Goal: Information Seeking & Learning: Learn about a topic

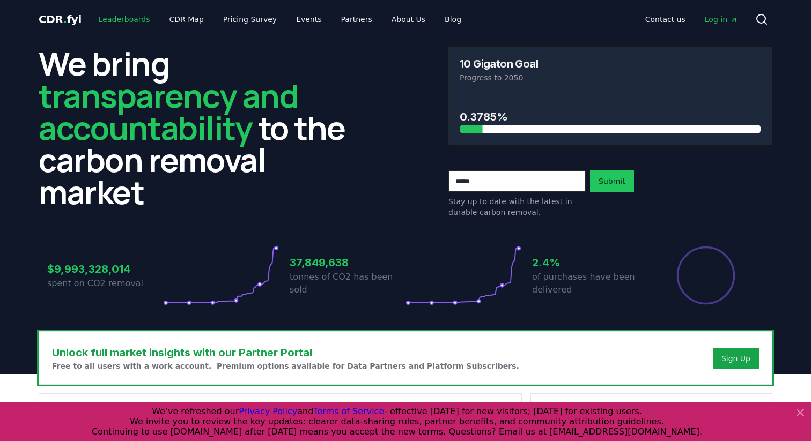
click at [131, 17] on link "Leaderboards" at bounding box center [124, 19] width 69 height 19
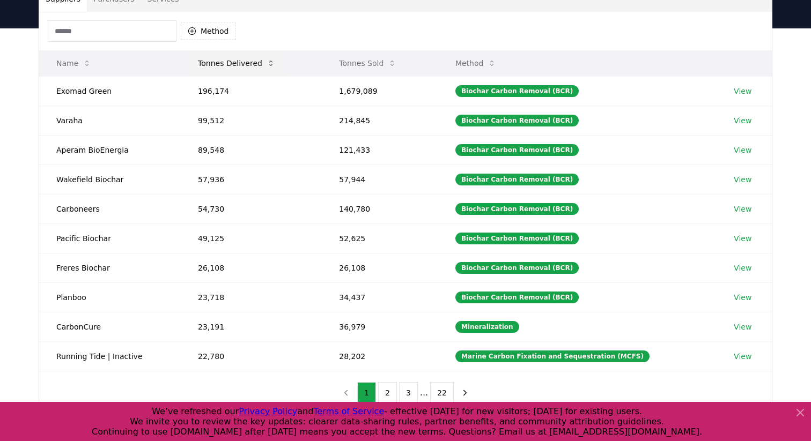
scroll to position [101, 0]
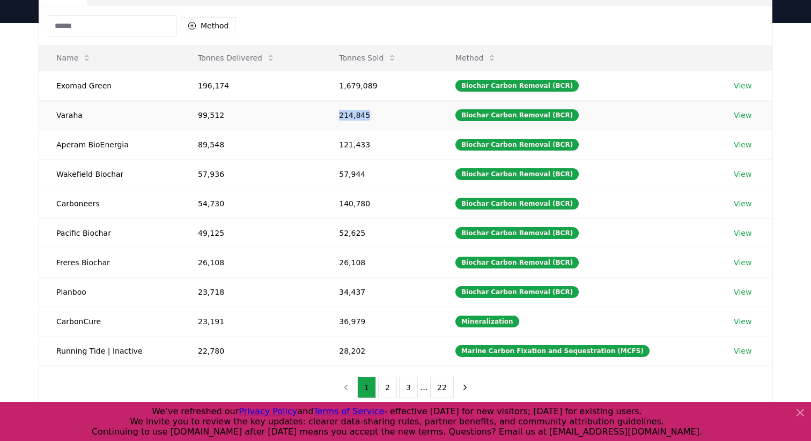
drag, startPoint x: 372, startPoint y: 113, endPoint x: 344, endPoint y: 113, distance: 27.9
click at [344, 113] on td "214,845" at bounding box center [380, 114] width 116 height 29
drag, startPoint x: 372, startPoint y: 115, endPoint x: 343, endPoint y: 116, distance: 29.0
click at [343, 116] on td "214,845" at bounding box center [380, 114] width 116 height 29
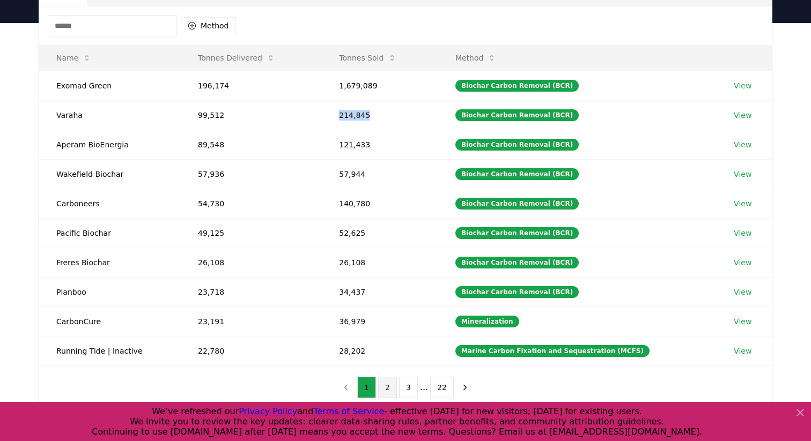
click at [386, 382] on button "2" at bounding box center [387, 387] width 19 height 21
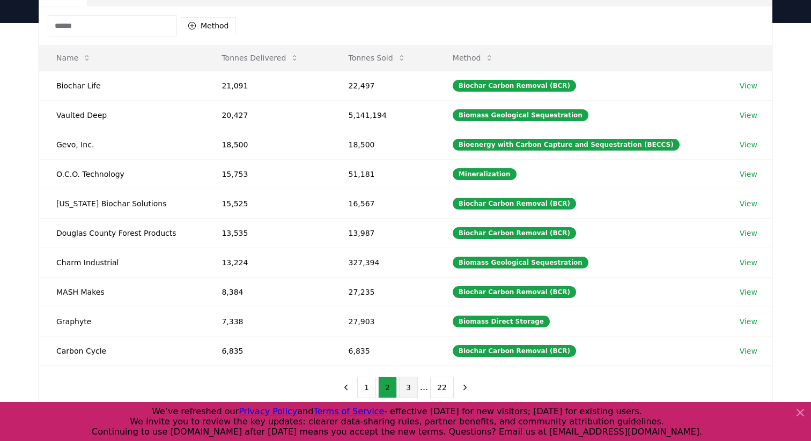
click at [405, 383] on button "3" at bounding box center [408, 387] width 19 height 21
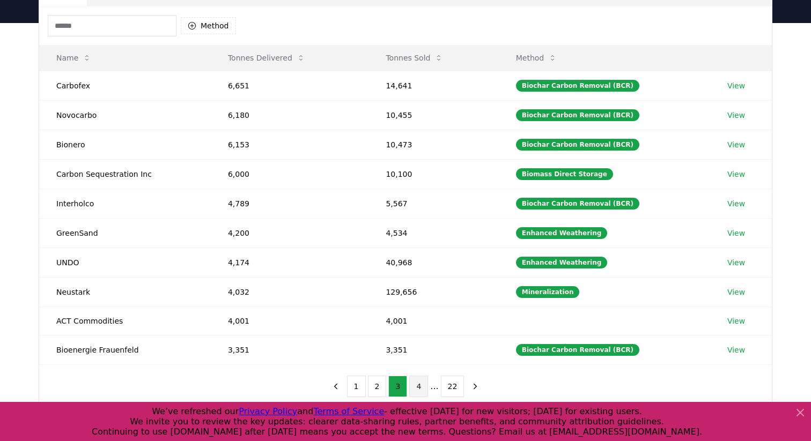
click at [415, 383] on button "4" at bounding box center [418, 386] width 19 height 21
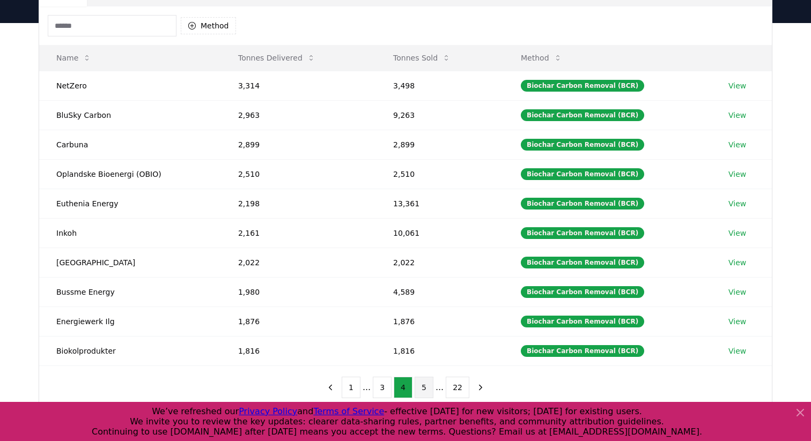
click at [431, 387] on button "5" at bounding box center [423, 387] width 19 height 21
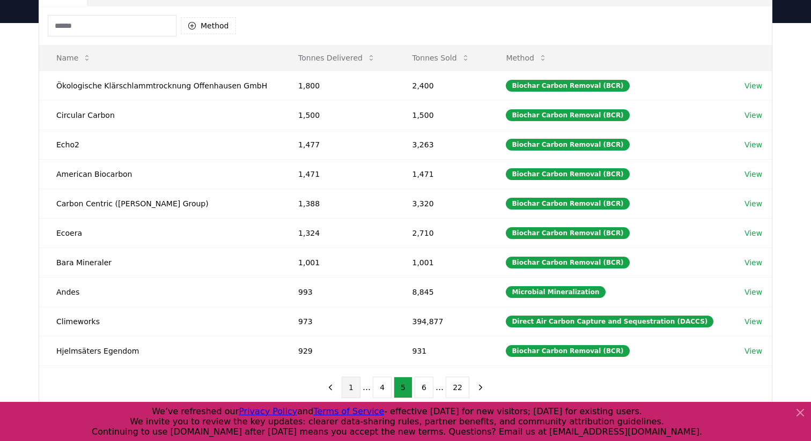
click at [358, 382] on button "1" at bounding box center [351, 387] width 19 height 21
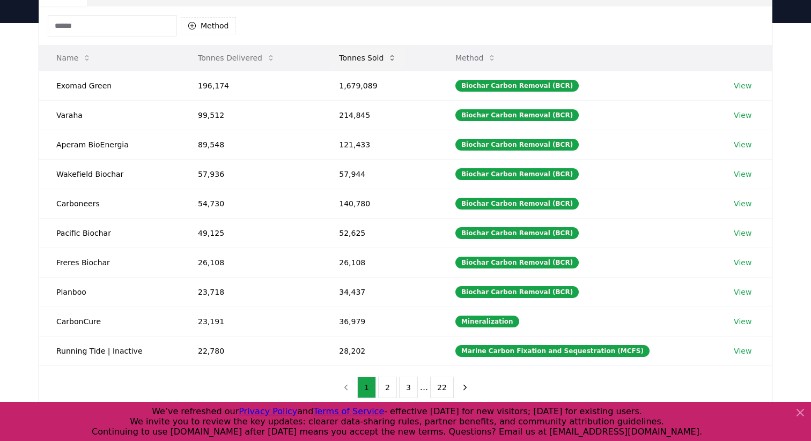
click at [380, 59] on button "Tonnes Sold" at bounding box center [367, 57] width 75 height 21
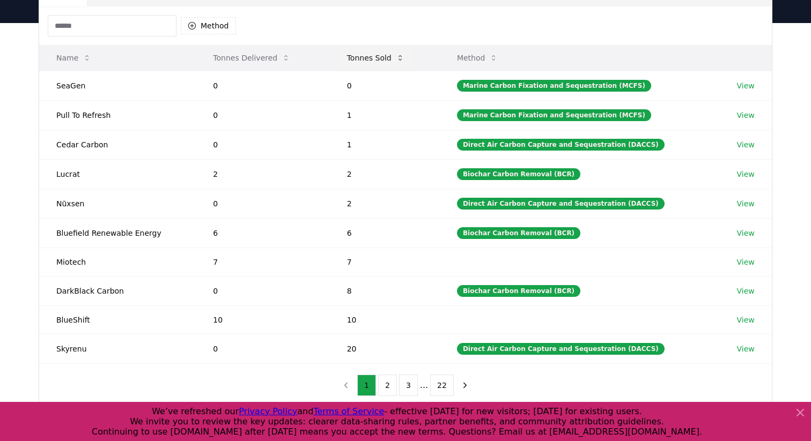
click at [380, 59] on button "Tonnes Sold" at bounding box center [375, 57] width 75 height 21
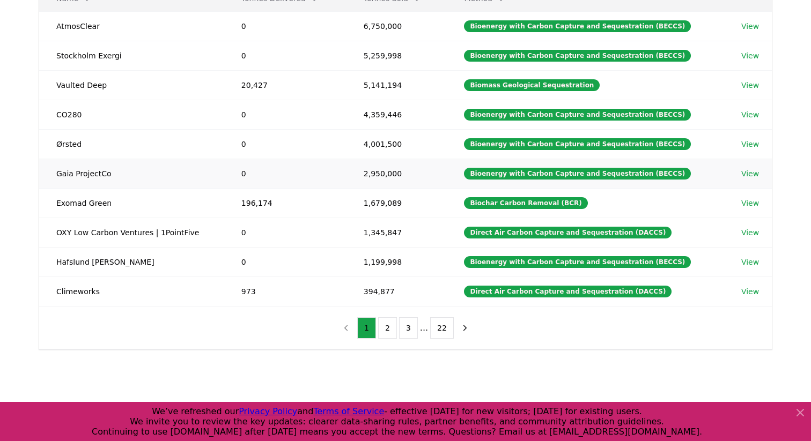
scroll to position [163, 0]
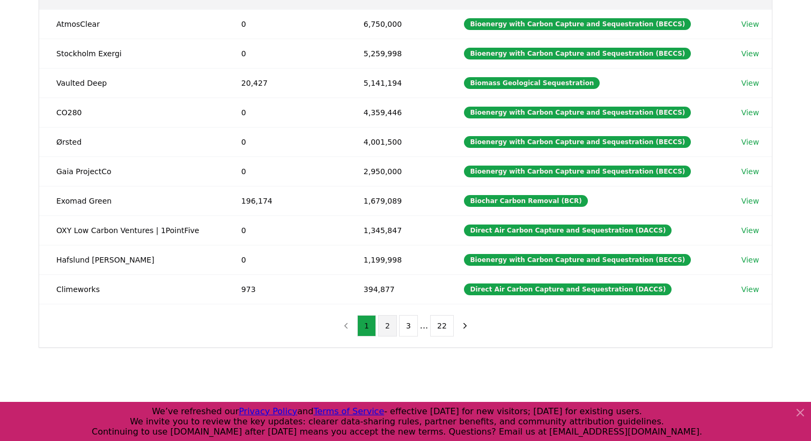
click at [383, 327] on button "2" at bounding box center [387, 325] width 19 height 21
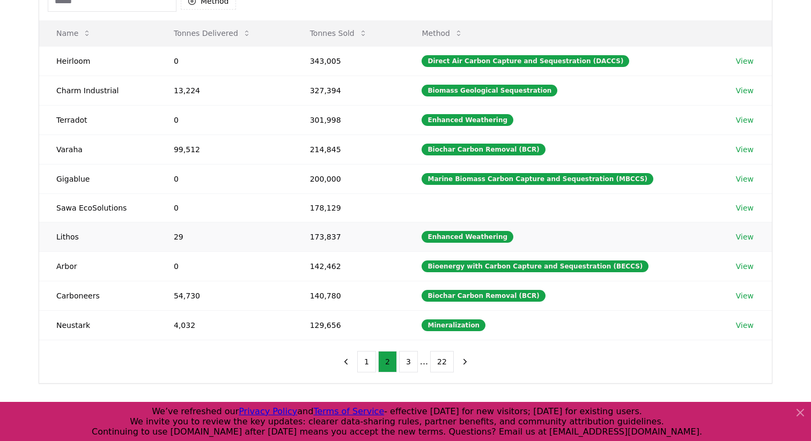
scroll to position [123, 0]
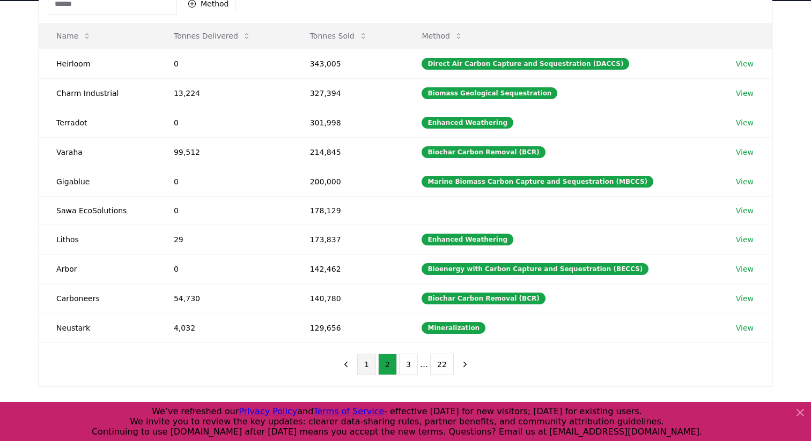
click at [368, 360] on button "1" at bounding box center [366, 364] width 19 height 21
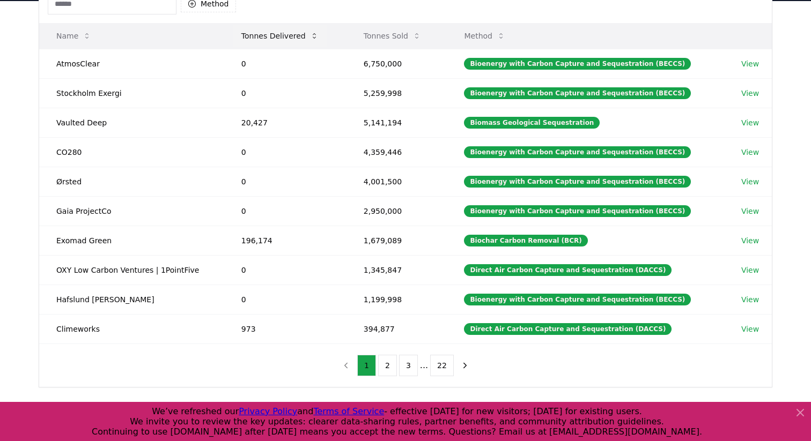
click at [284, 40] on button "Tonnes Delivered" at bounding box center [280, 35] width 94 height 21
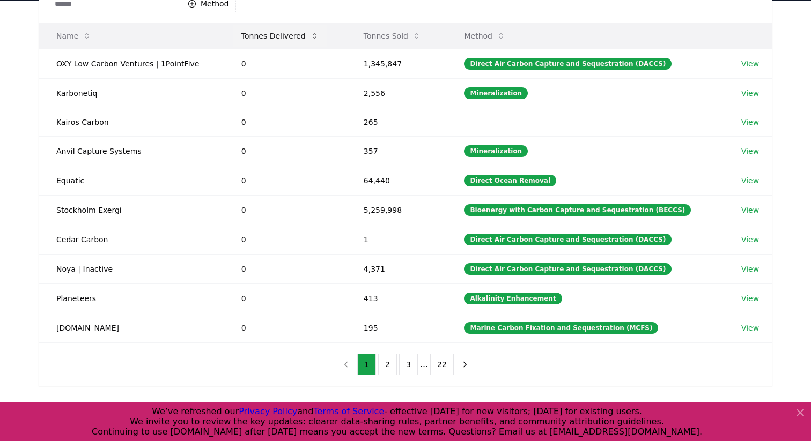
click at [284, 40] on button "Tonnes Delivered" at bounding box center [280, 35] width 94 height 21
